Goal: Navigation & Orientation: Understand site structure

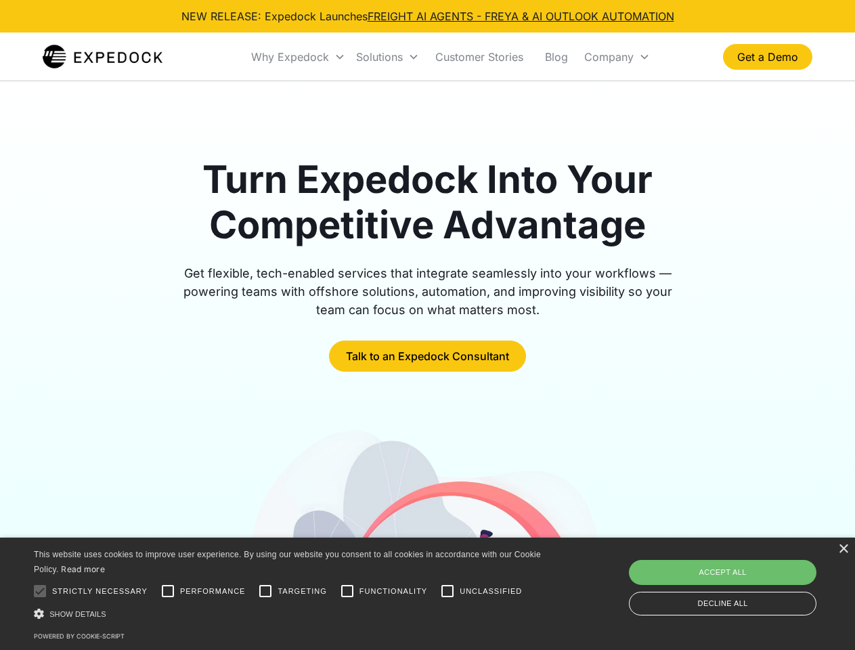
click at [299, 57] on div "Why Expedock" at bounding box center [290, 57] width 78 height 14
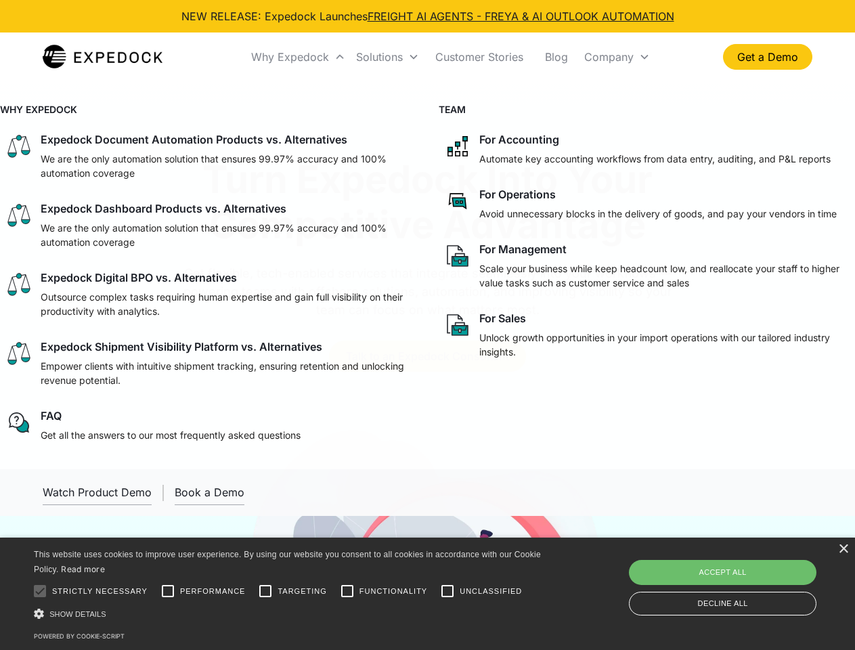
click at [387, 57] on div "Solutions" at bounding box center [379, 57] width 47 height 14
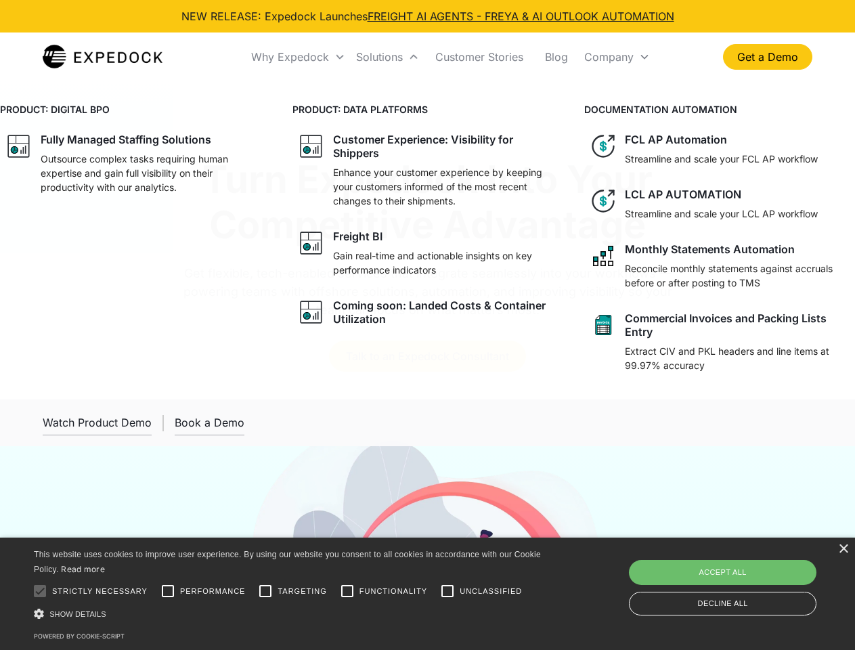
click at [617, 57] on div "Company" at bounding box center [608, 57] width 49 height 14
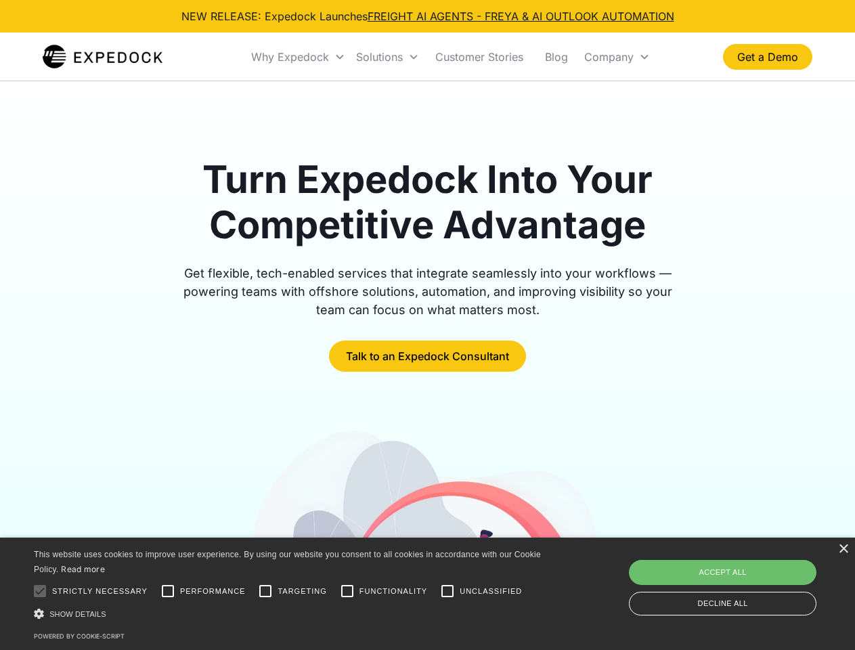
click at [40, 591] on div at bounding box center [39, 591] width 27 height 27
click at [168, 591] on input "Performance" at bounding box center [167, 591] width 27 height 27
checkbox input "true"
click at [265, 591] on input "Targeting" at bounding box center [265, 591] width 27 height 27
checkbox input "true"
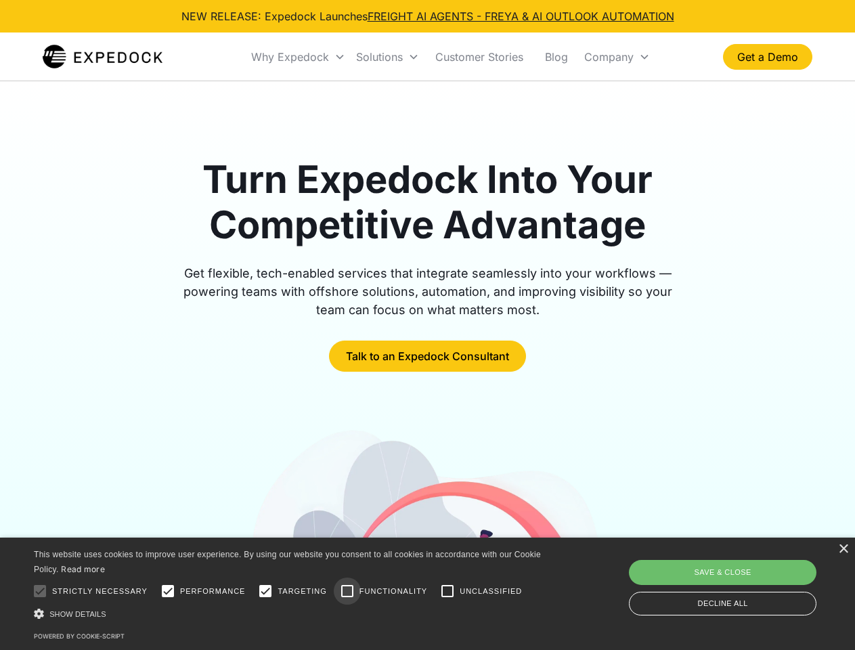
click at [347, 591] on input "Functionality" at bounding box center [347, 591] width 27 height 27
checkbox input "true"
click at [448, 591] on input "Unclassified" at bounding box center [447, 591] width 27 height 27
checkbox input "true"
click at [290, 614] on div "Show details Hide details" at bounding box center [290, 614] width 512 height 14
